Goal: Transaction & Acquisition: Purchase product/service

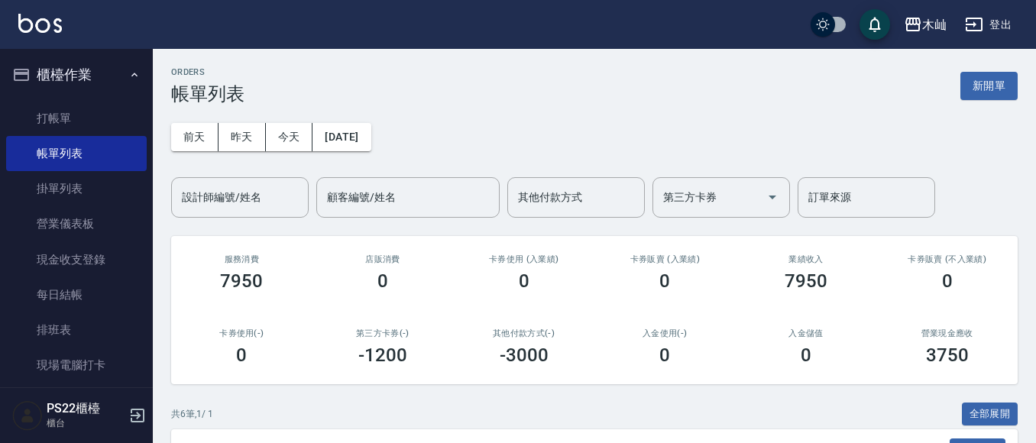
click at [0, 104] on nav "櫃檯作業 打帳單 帳單列表 掛單列表 營業儀表板 現金收支登錄 每日結帳 排班表 現場電腦打卡 預約管理 預約管理 單日預約紀錄 單週預約紀錄 報表及分析 報…" at bounding box center [76, 218] width 153 height 339
click at [21, 109] on link "打帳單" at bounding box center [76, 118] width 141 height 35
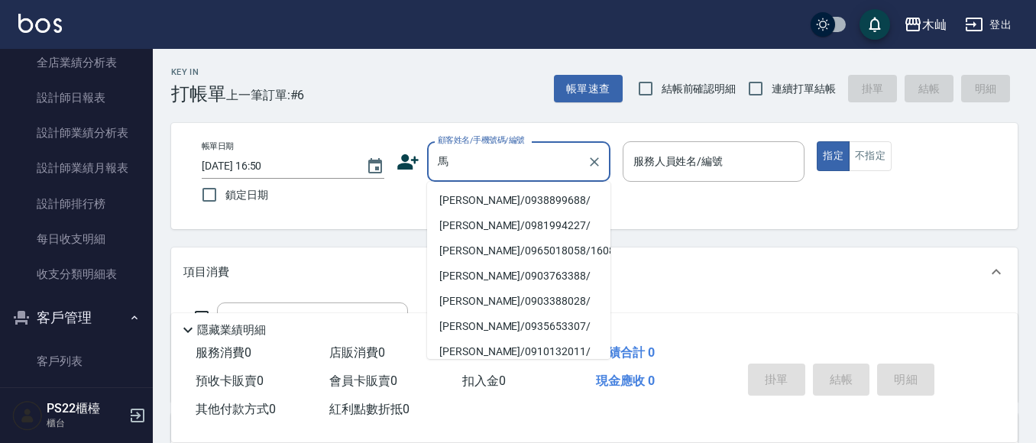
scroll to position [611, 0]
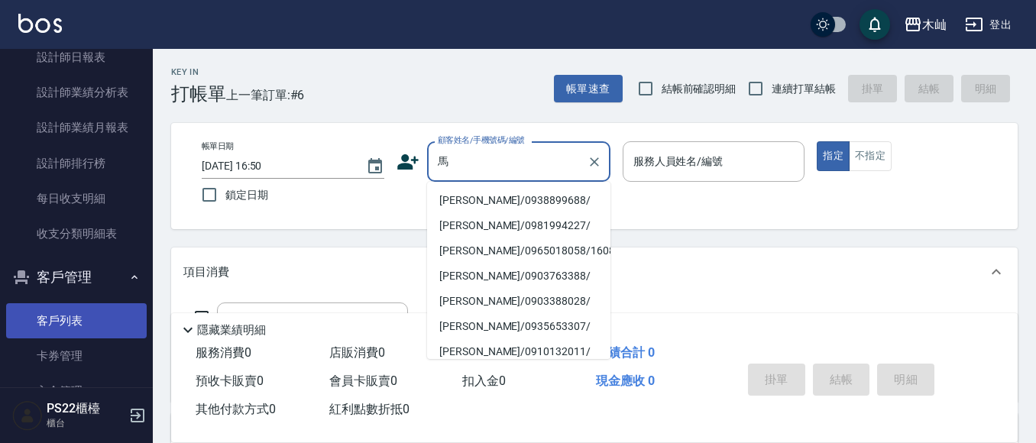
type input "馬"
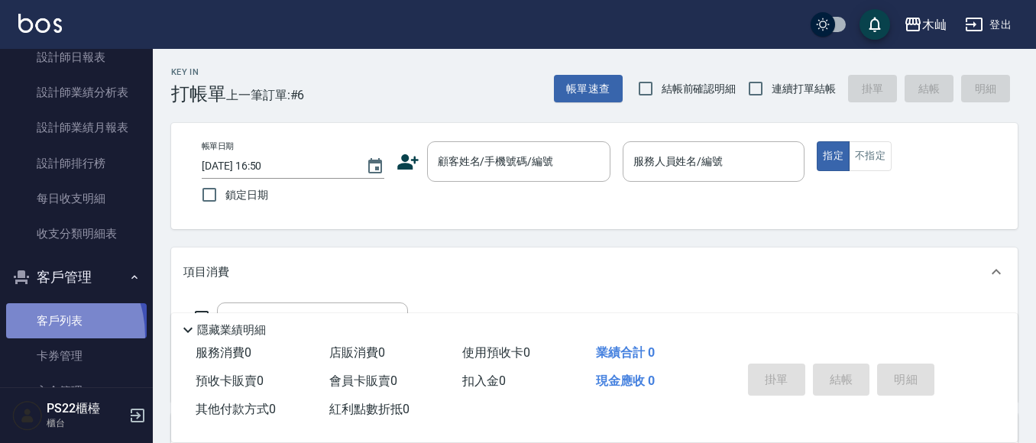
click at [33, 336] on link "客戶列表" at bounding box center [76, 320] width 141 height 35
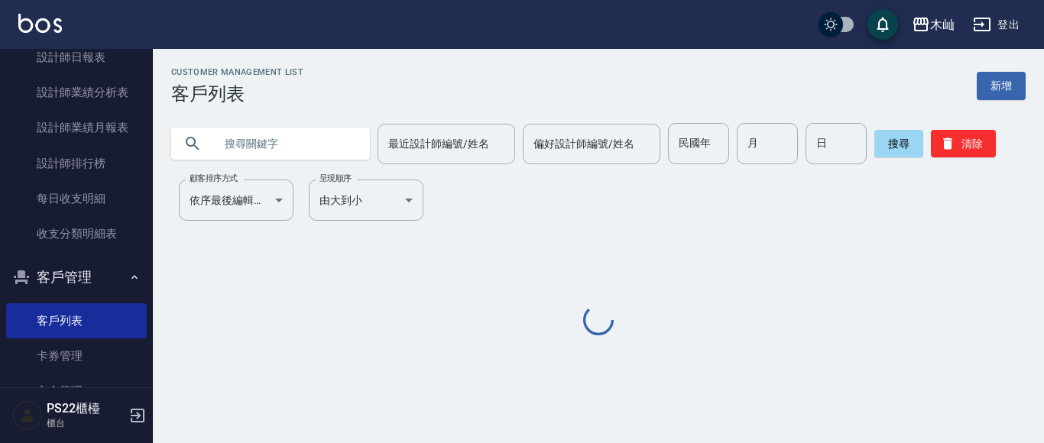
click at [290, 151] on input "text" at bounding box center [286, 143] width 144 height 41
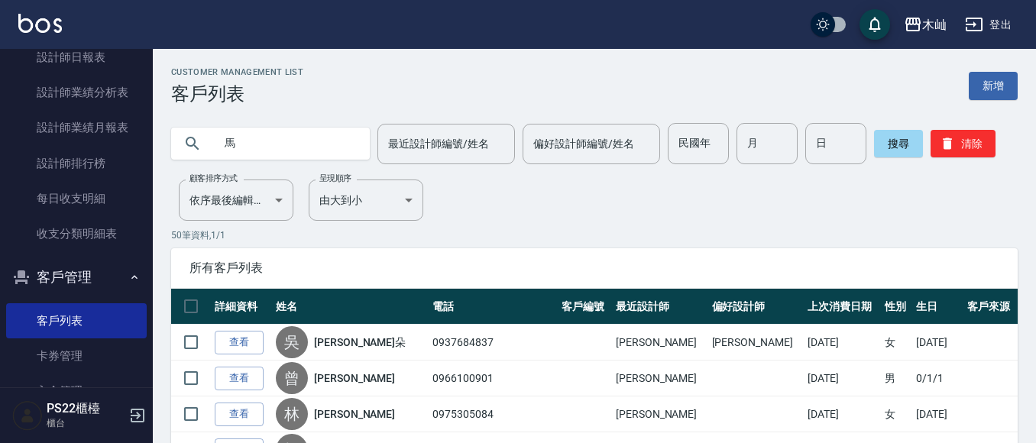
type input "馬"
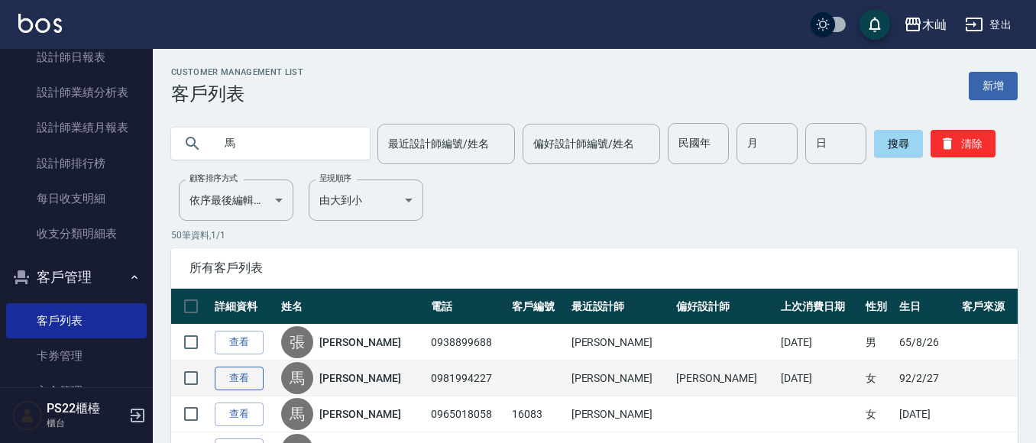
click at [238, 374] on link "查看" at bounding box center [239, 379] width 49 height 24
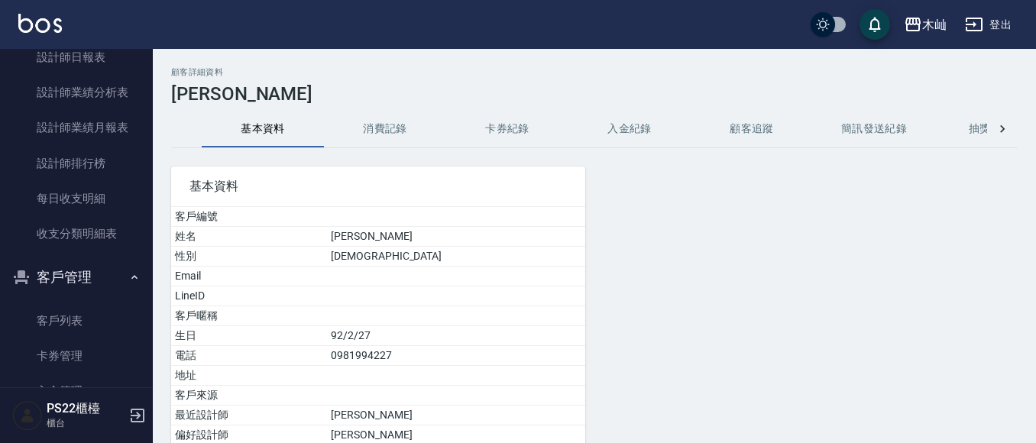
click at [381, 131] on button "消費記錄" at bounding box center [385, 129] width 122 height 37
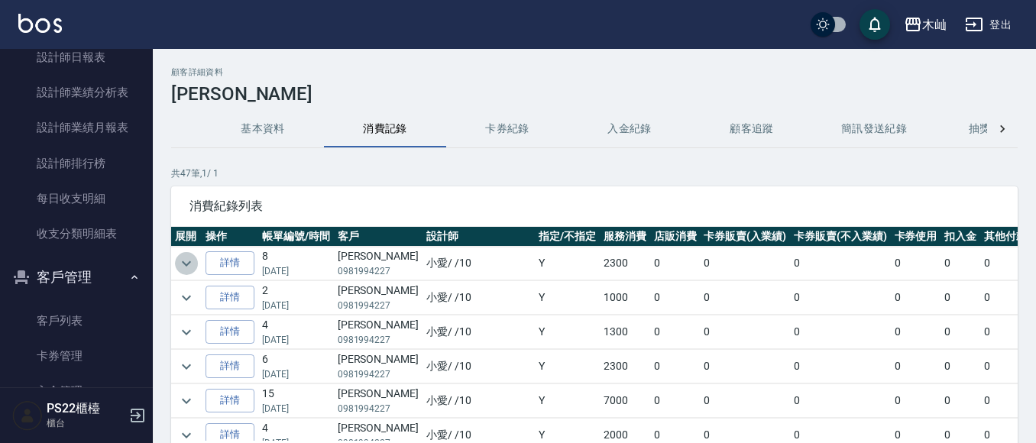
click at [180, 269] on icon "expand row" at bounding box center [186, 264] width 18 height 18
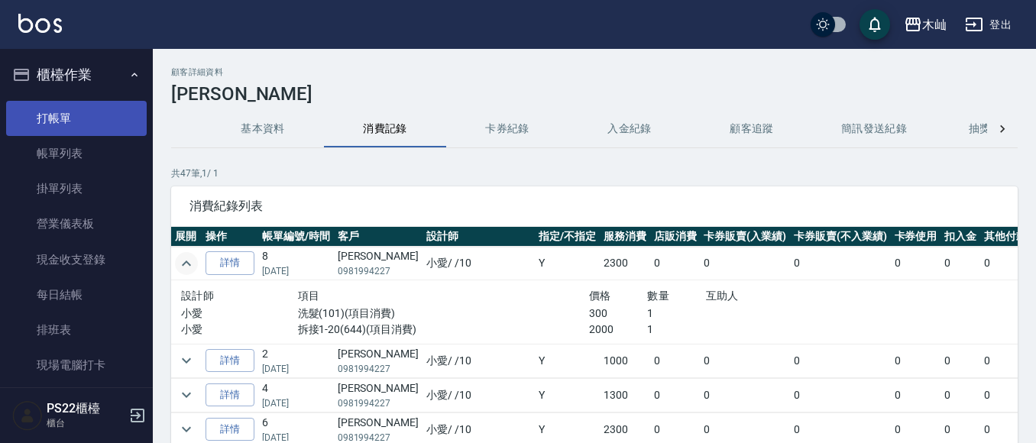
click at [14, 106] on link "打帳單" at bounding box center [76, 118] width 141 height 35
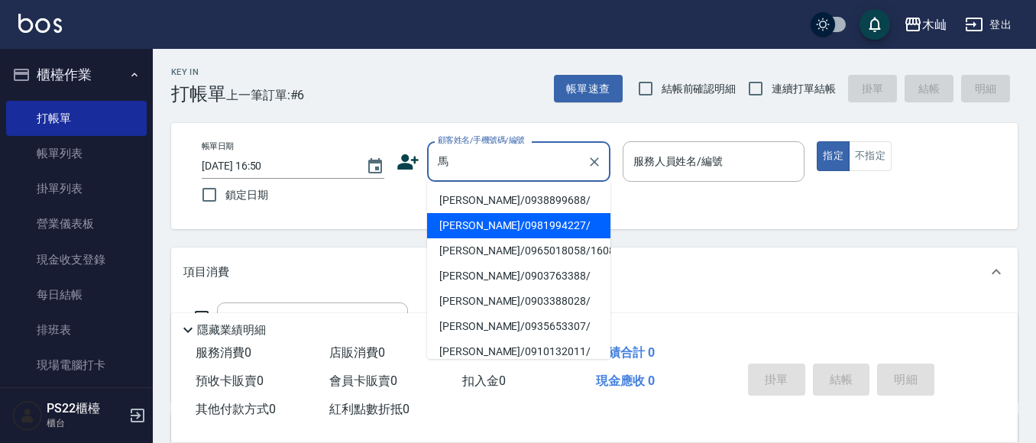
click at [527, 216] on li "[PERSON_NAME]/0981994227/" at bounding box center [518, 225] width 183 height 25
type input "[PERSON_NAME]/0981994227/"
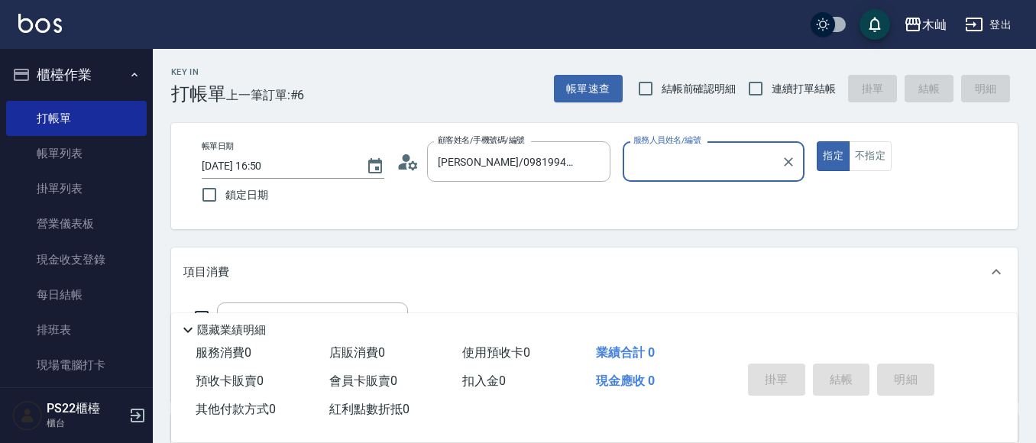
type input "小愛-10"
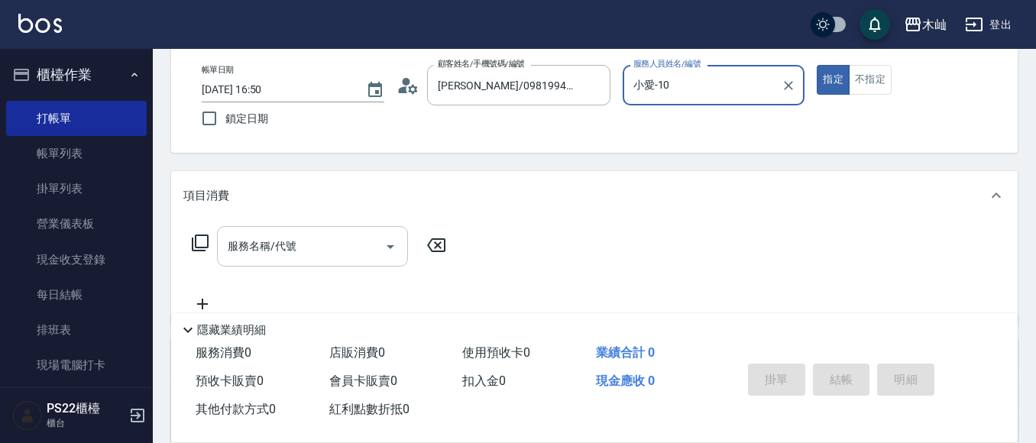
click at [300, 246] on input "服務名稱/代號" at bounding box center [301, 246] width 154 height 27
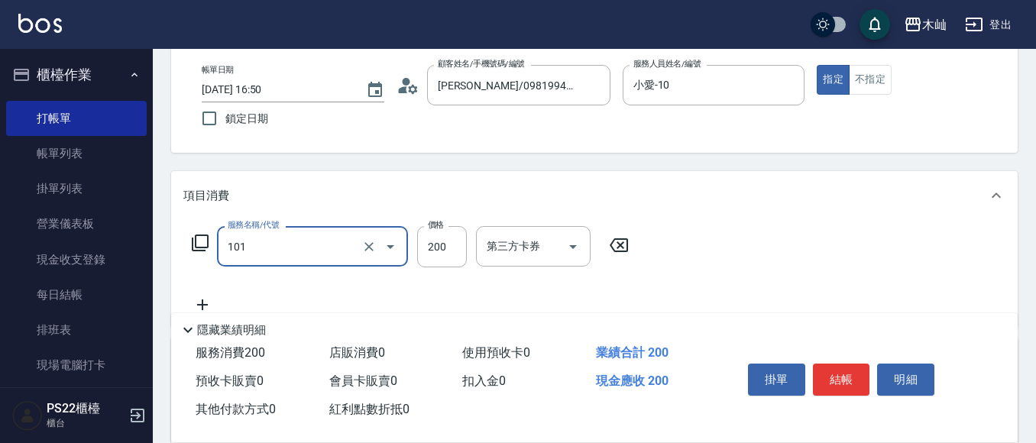
type input "洗髮(101)"
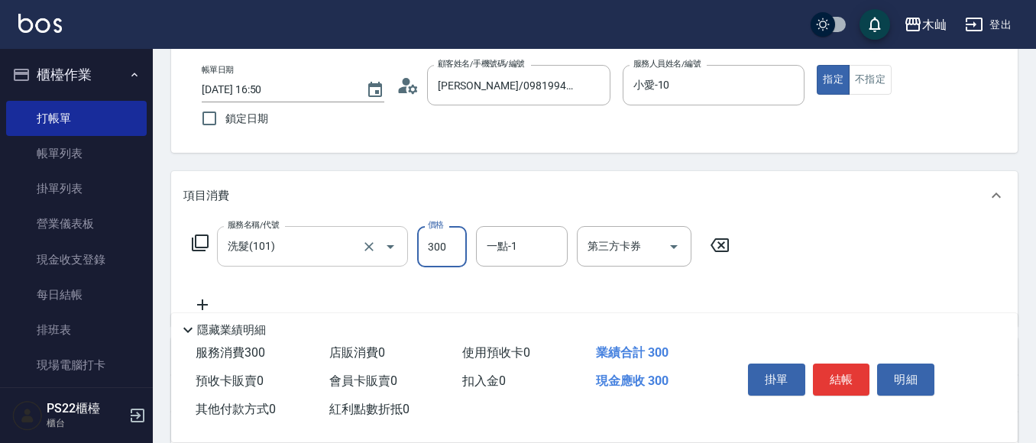
type input "300"
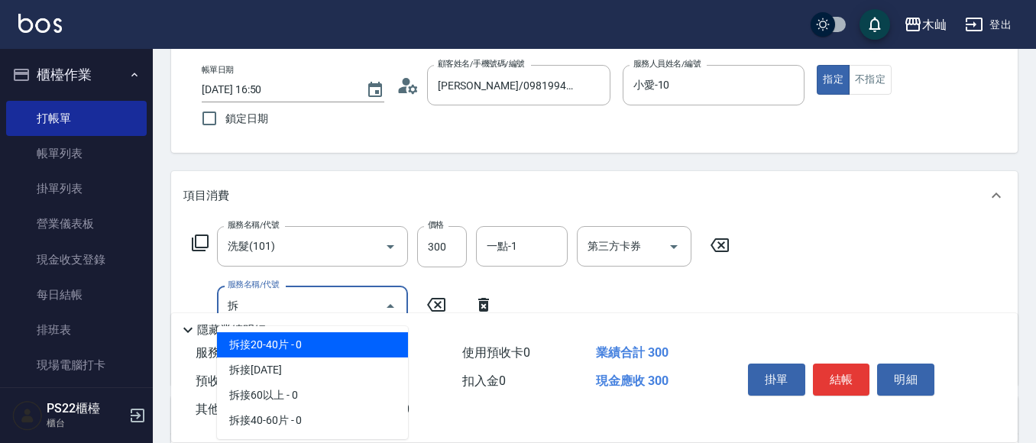
click at [320, 338] on span "拆接20-40片 - 0" at bounding box center [312, 344] width 191 height 25
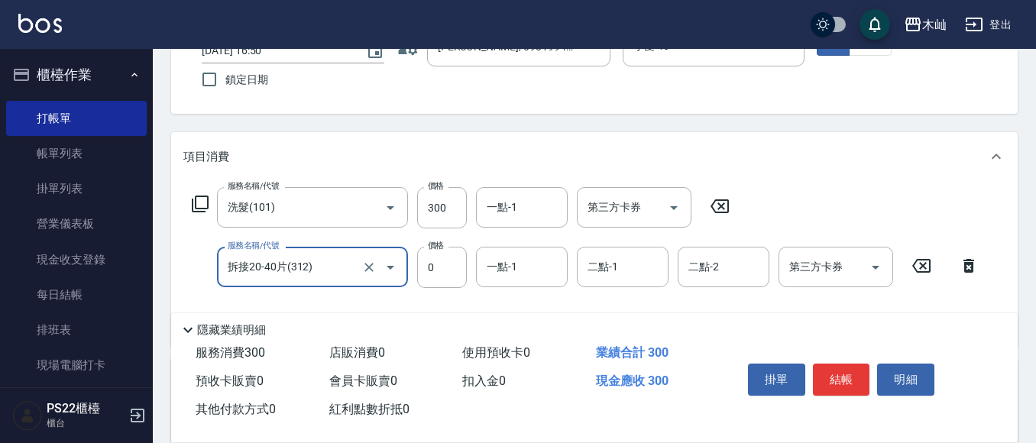
scroll to position [153, 0]
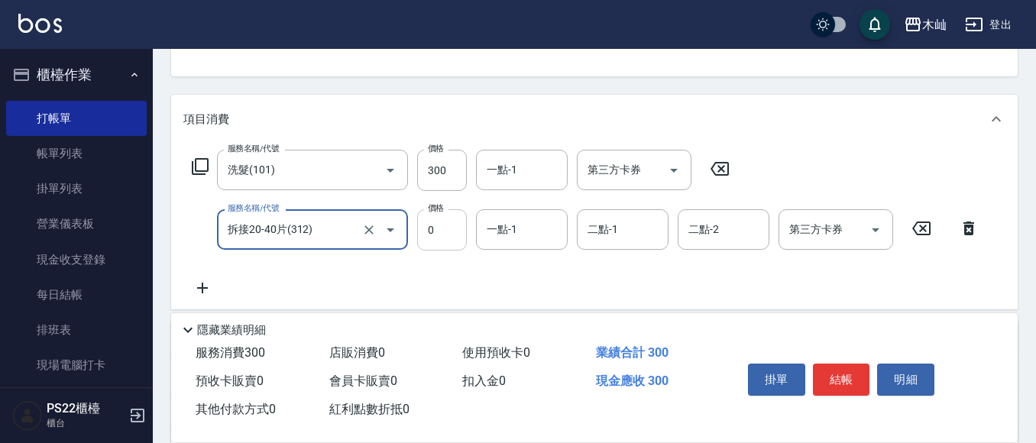
type input "拆接20-40片(312)"
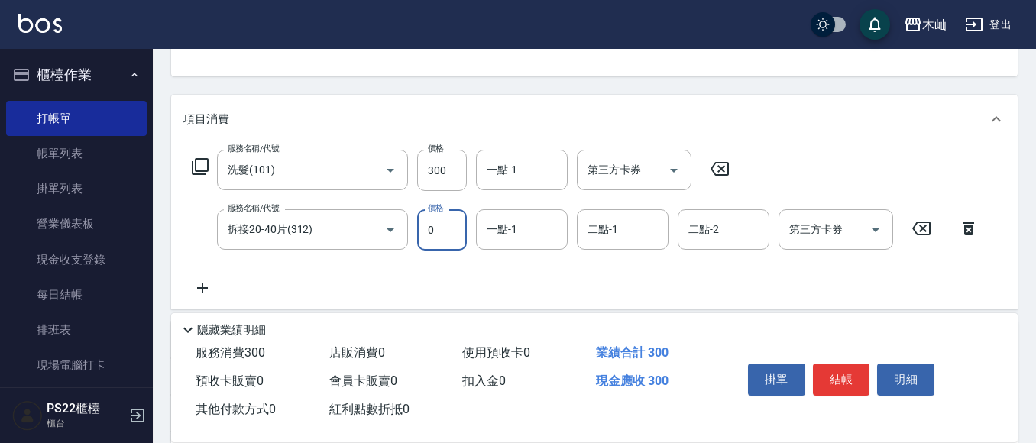
click at [430, 245] on input "0" at bounding box center [442, 229] width 50 height 41
type input "1000"
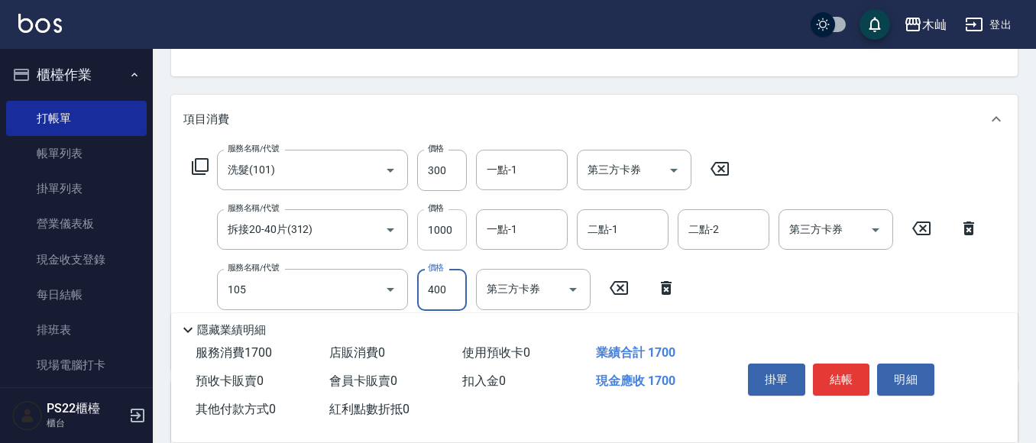
type input "A級單剪(105)"
click at [850, 379] on button "結帳" at bounding box center [841, 380] width 57 height 32
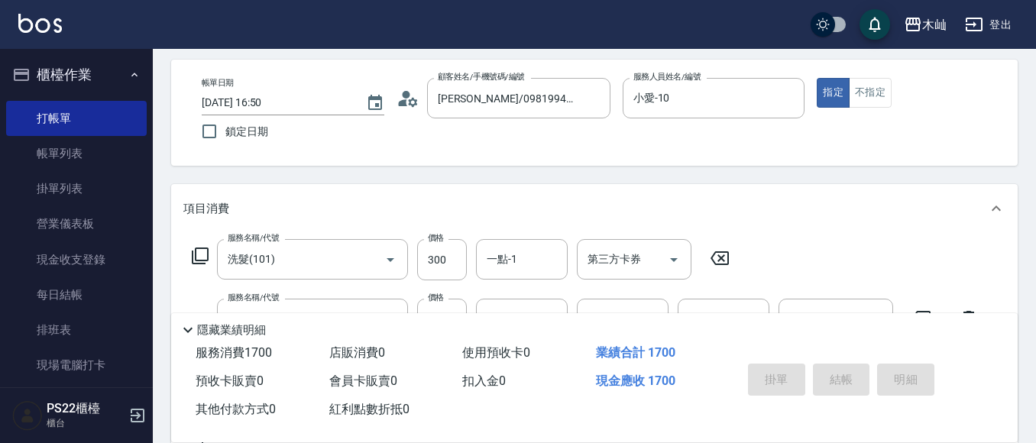
scroll to position [0, 0]
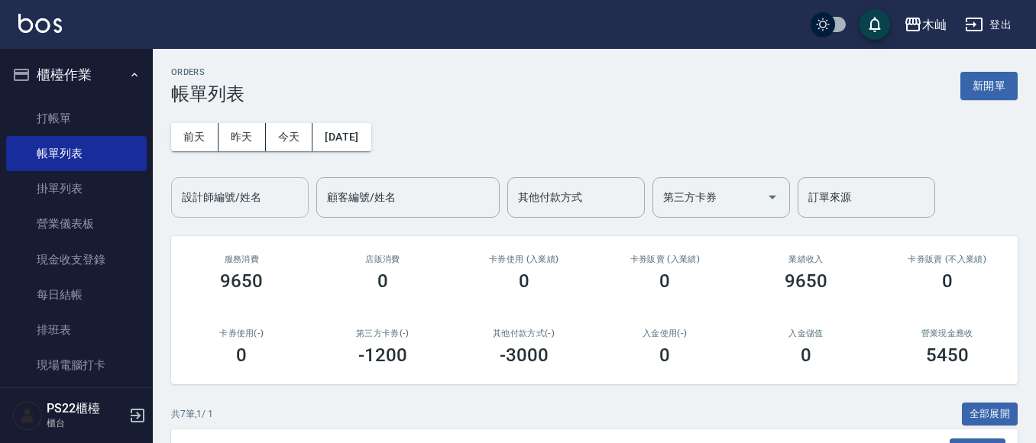
click at [256, 205] on input "設計師編號/姓名" at bounding box center [240, 197] width 124 height 27
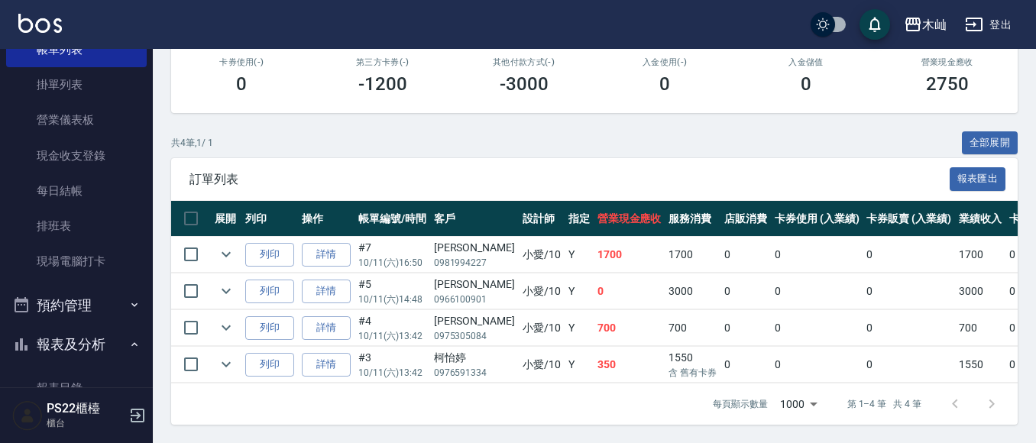
scroll to position [306, 0]
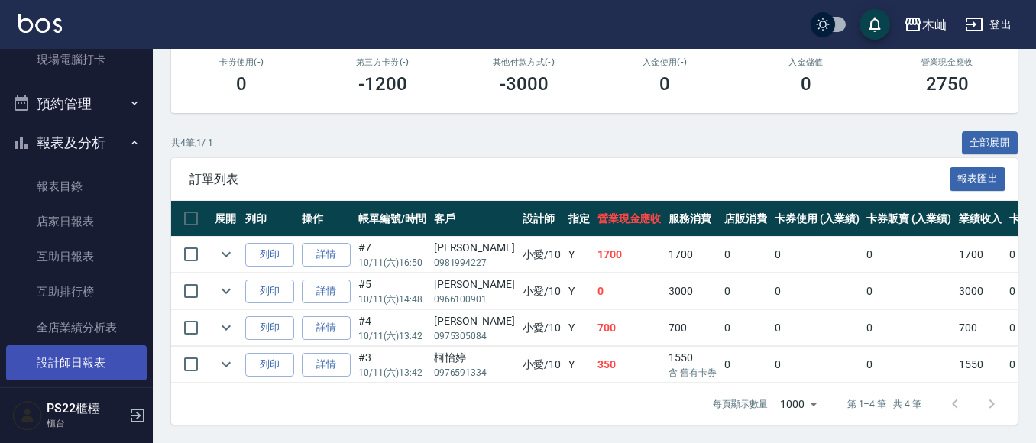
type input "小愛-10"
click at [96, 347] on link "設計師日報表" at bounding box center [76, 362] width 141 height 35
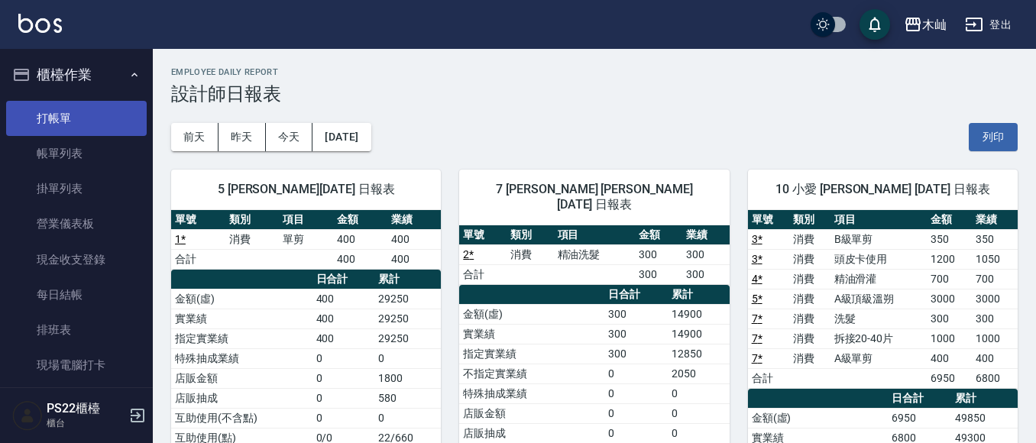
click at [71, 116] on link "打帳單" at bounding box center [76, 118] width 141 height 35
